Goal: Information Seeking & Learning: Check status

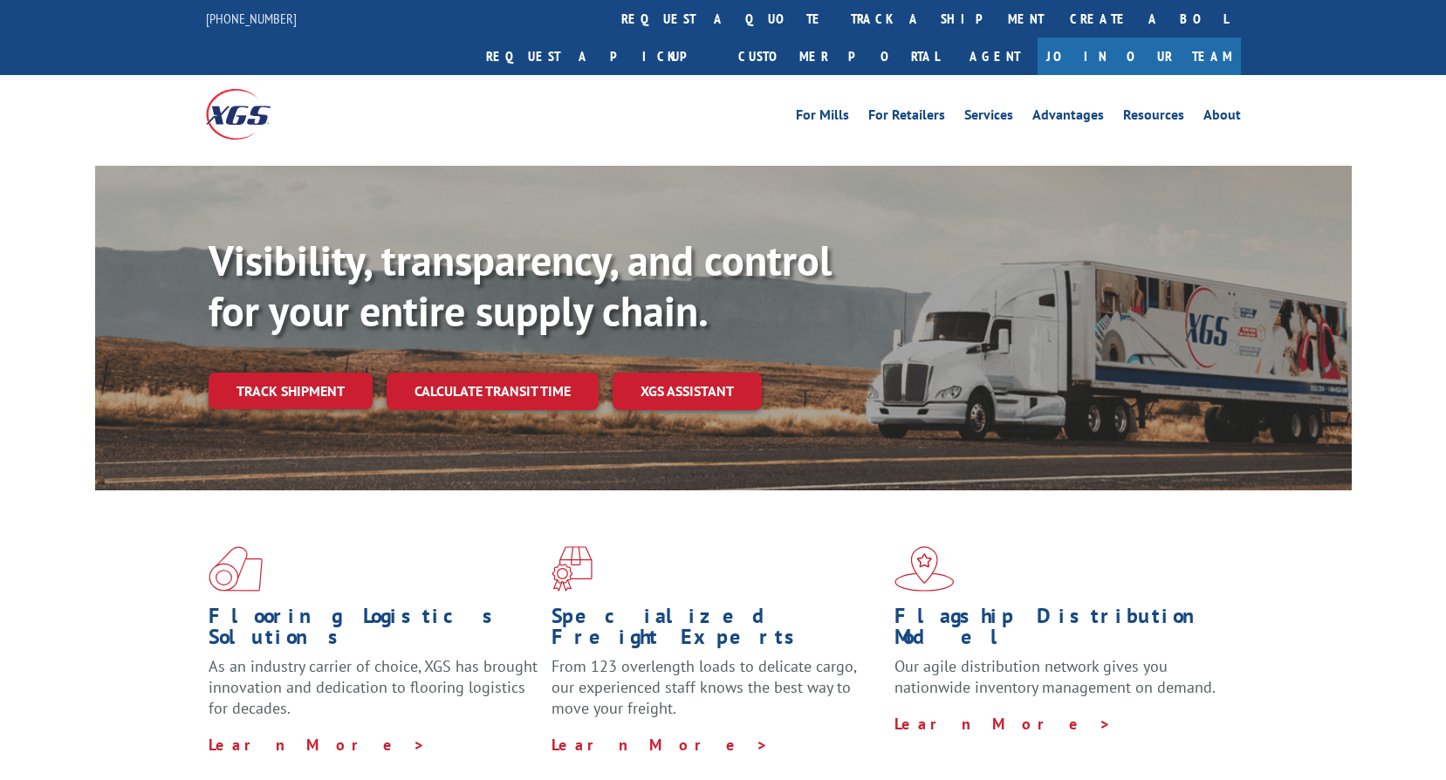
click at [838, 31] on link "track a shipment" at bounding box center [947, 19] width 219 height 38
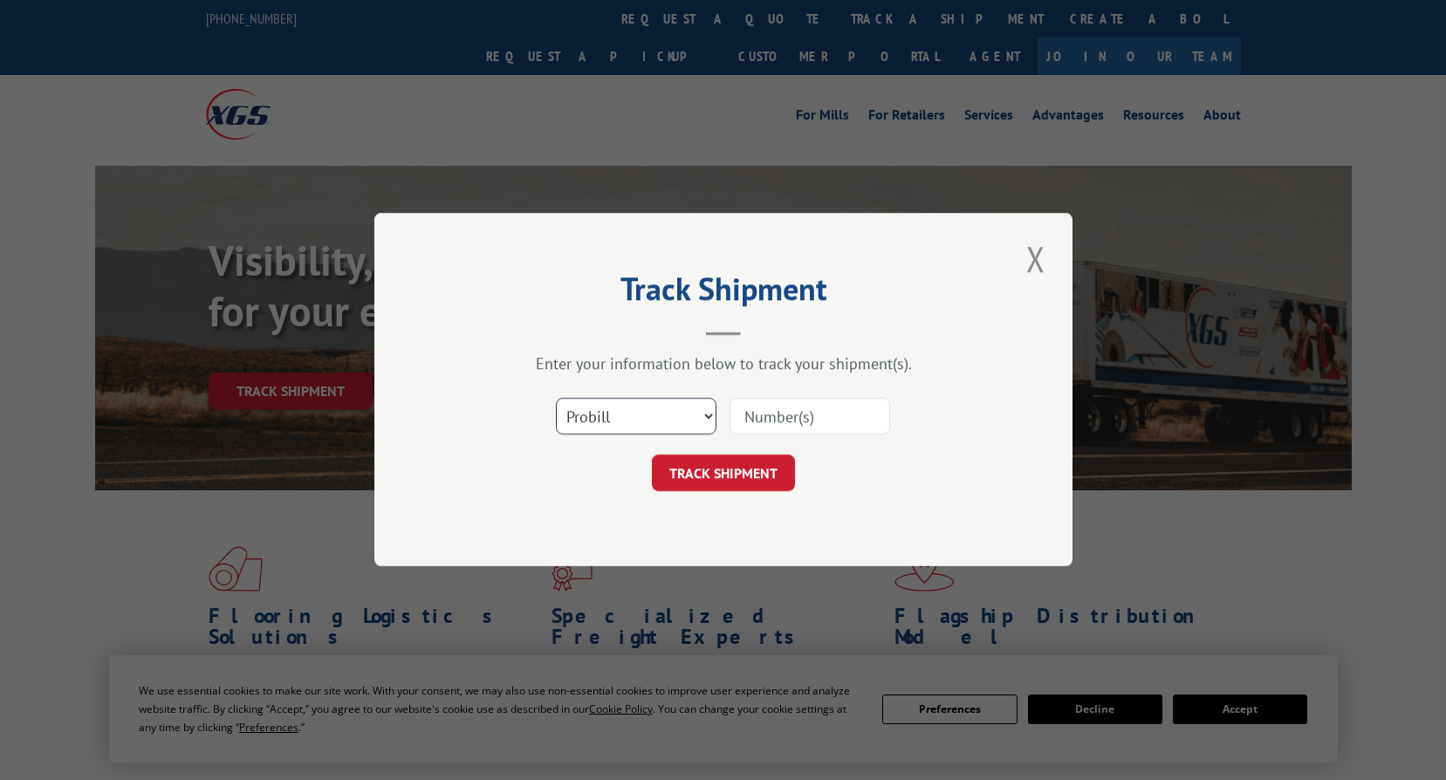
drag, startPoint x: 592, startPoint y: 406, endPoint x: 603, endPoint y: 426, distance: 23.1
click at [592, 406] on select "Select category... Probill BOL PO" at bounding box center [636, 417] width 161 height 37
select select "bol"
click at [556, 399] on select "Select category... Probill BOL PO" at bounding box center [636, 417] width 161 height 37
drag, startPoint x: 739, startPoint y: 407, endPoint x: 752, endPoint y: 416, distance: 15.7
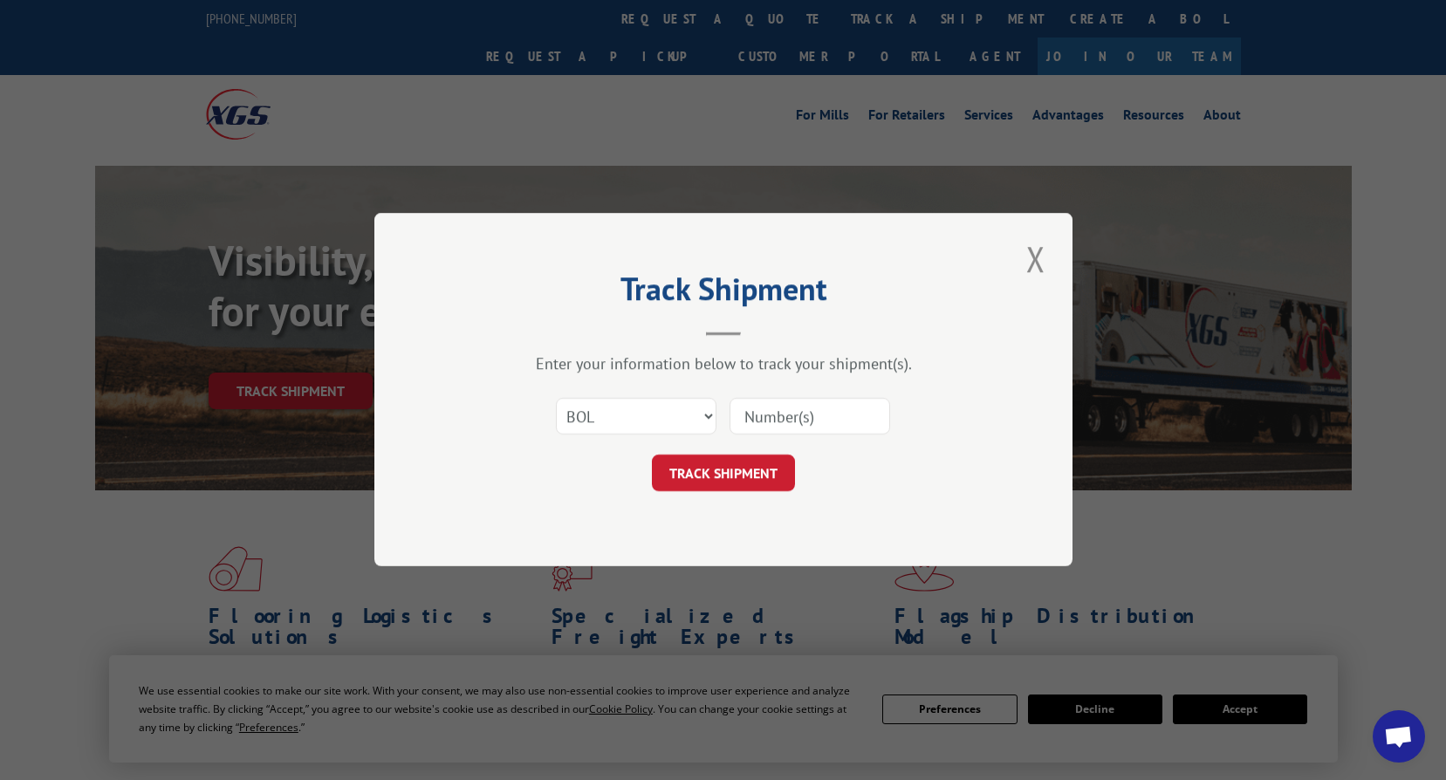
click at [739, 407] on input at bounding box center [809, 417] width 161 height 37
paste input "737565"
type input "737565"
click at [732, 467] on button "TRACK SHIPMENT" at bounding box center [723, 473] width 143 height 37
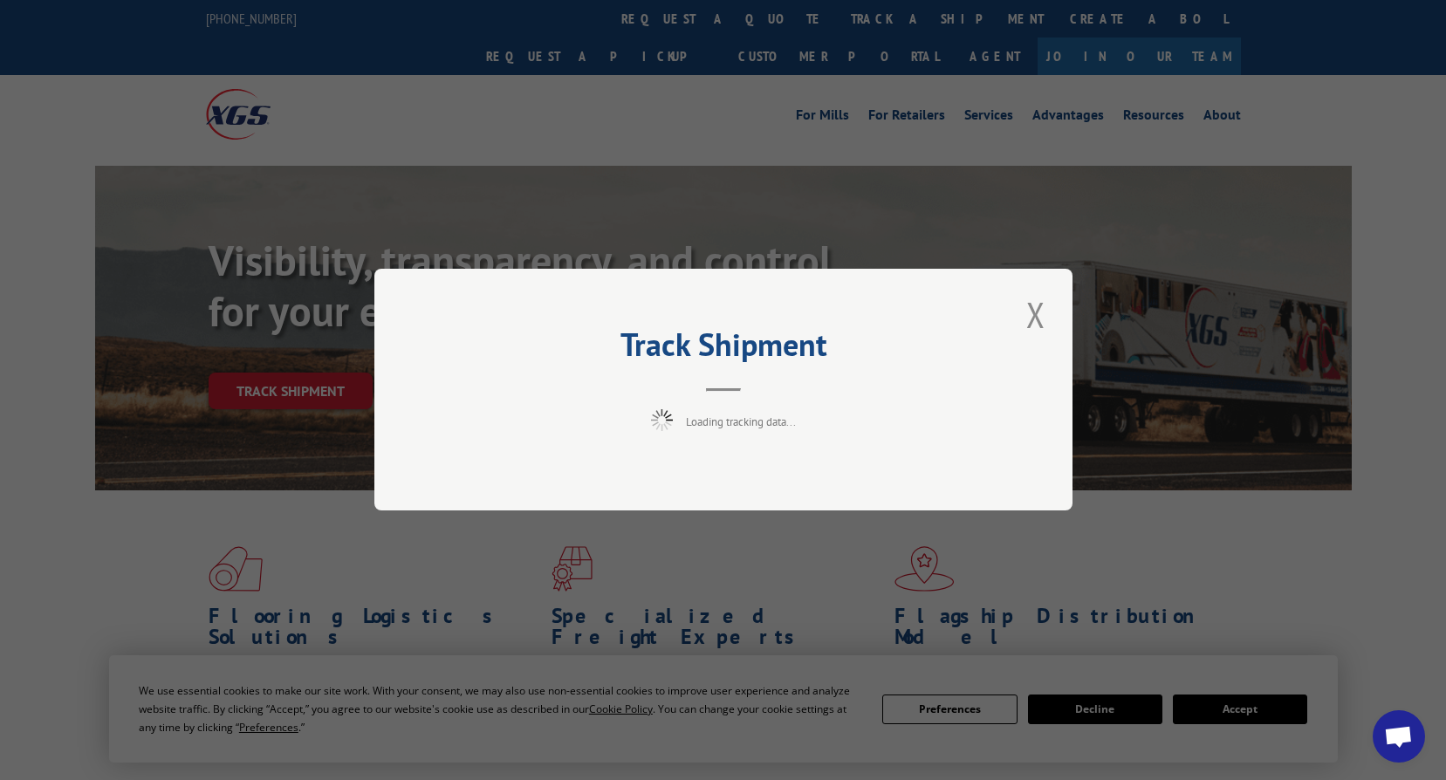
click at [679, 371] on header "Track Shipment" at bounding box center [724, 361] width 524 height 59
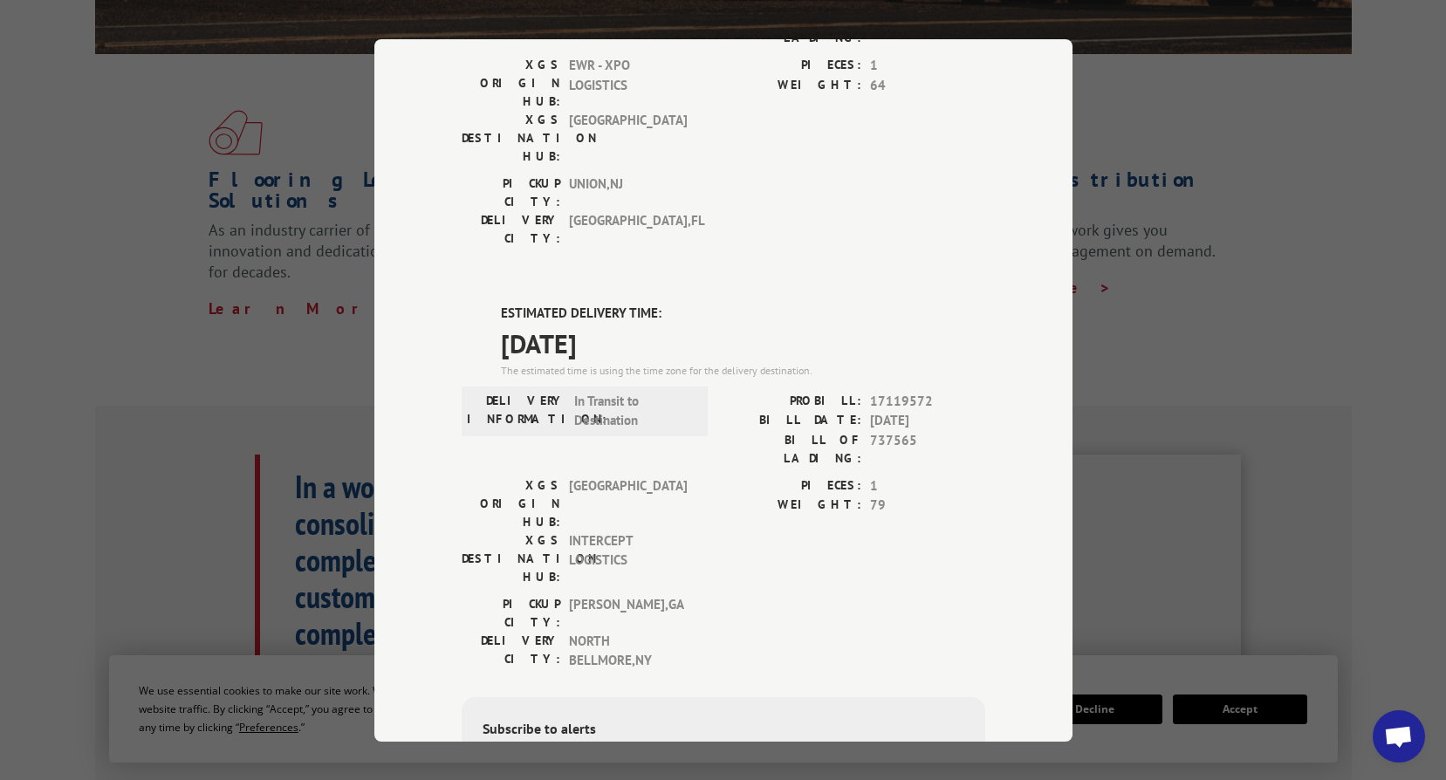
scroll to position [262, 0]
click at [711, 593] on div "PICKUP CITY: [GEOGRAPHIC_DATA] , [GEOGRAPHIC_DATA]: [GEOGRAPHIC_DATA] , [GEOGRA…" at bounding box center [724, 635] width 524 height 85
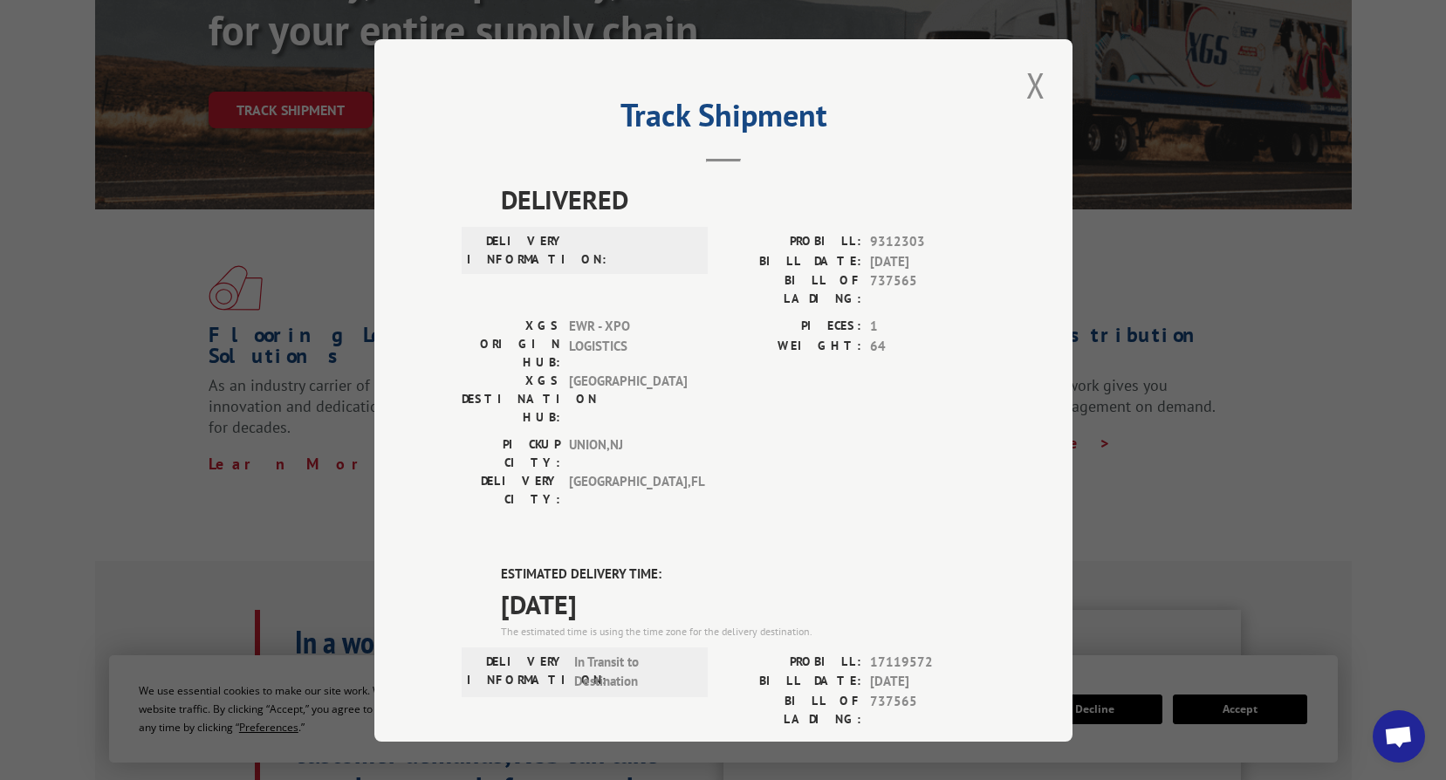
scroll to position [87, 0]
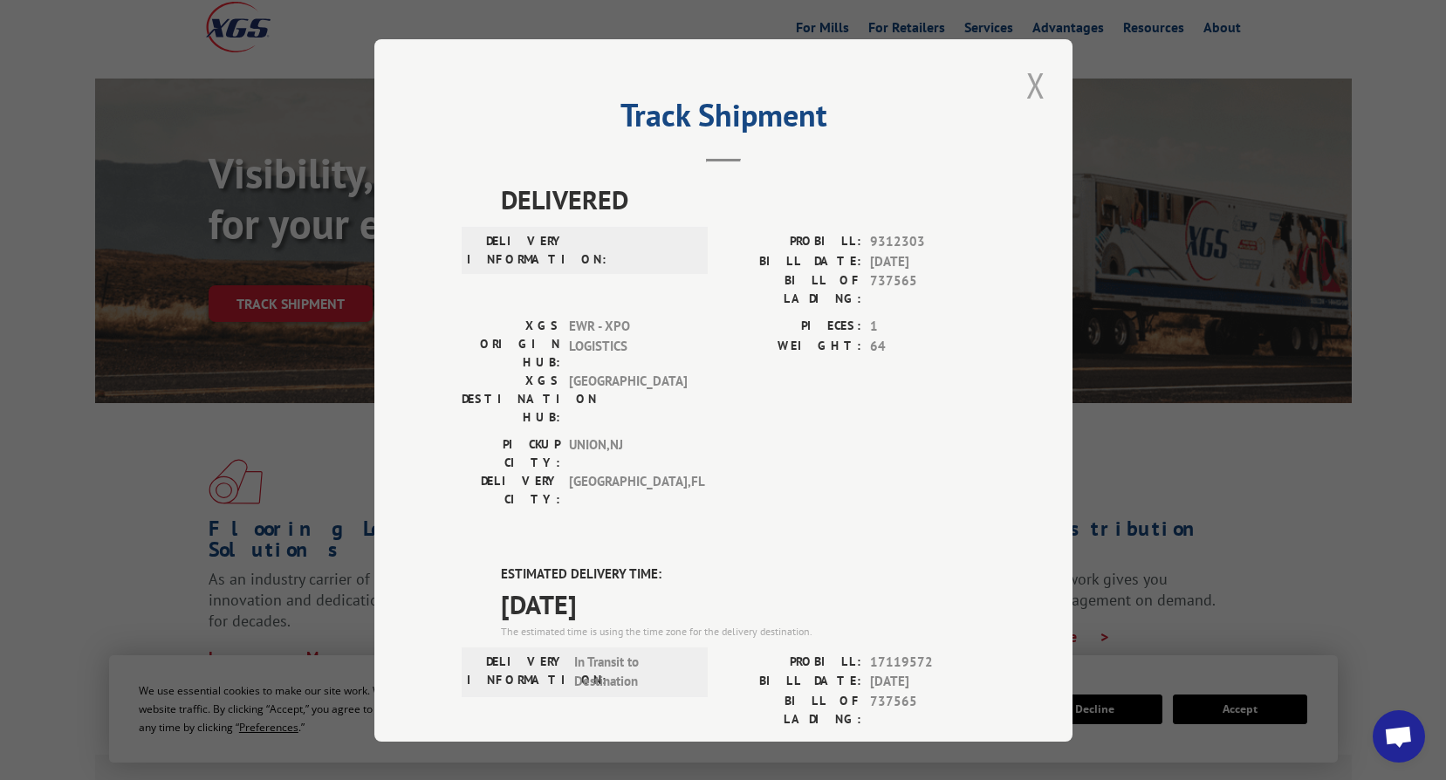
click at [1031, 89] on button "Close modal" at bounding box center [1036, 85] width 30 height 48
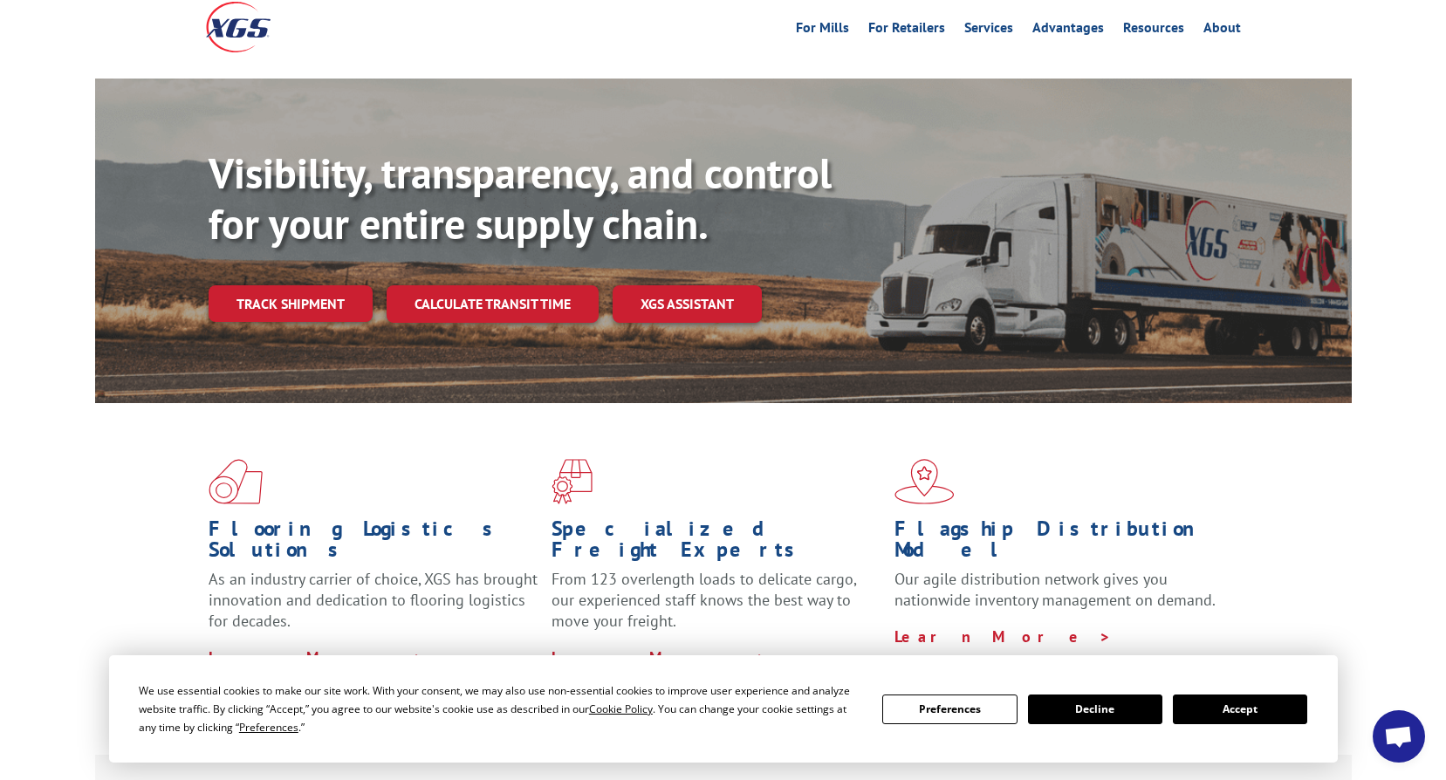
scroll to position [0, 0]
